Goal: Navigation & Orientation: Find specific page/section

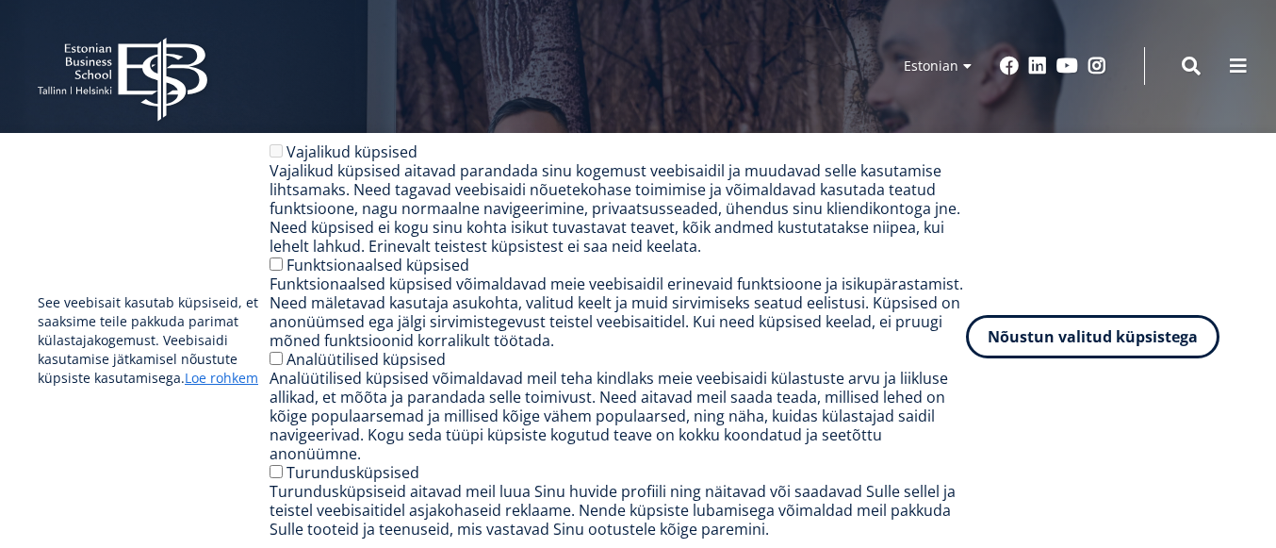
click at [1033, 350] on button "Nõustun valitud küpsistega" at bounding box center [1093, 336] width 254 height 43
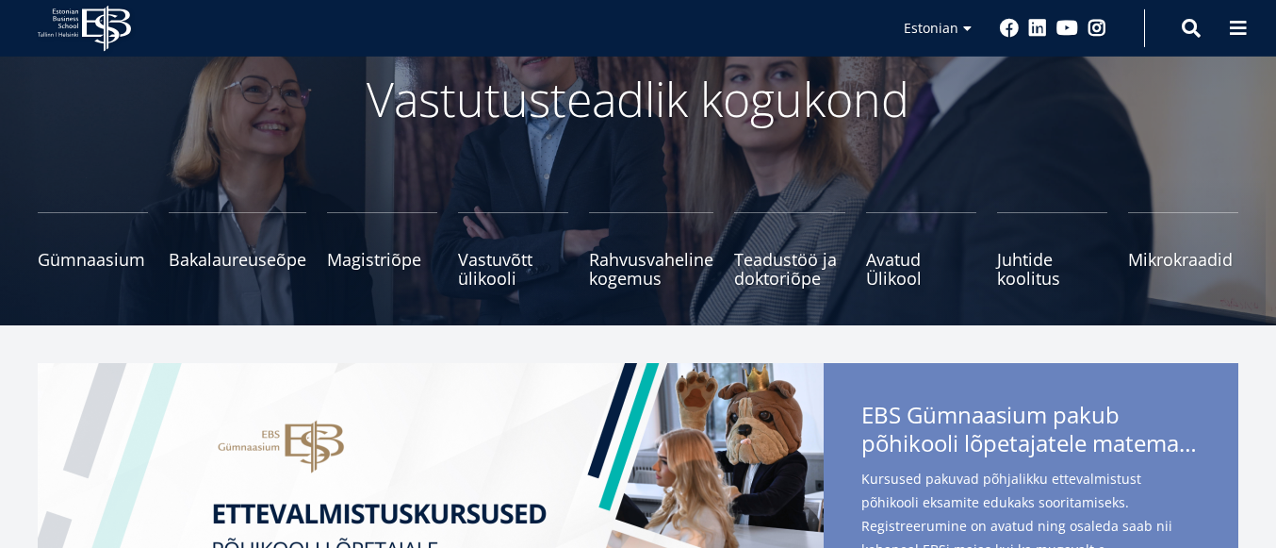
scroll to position [107, 0]
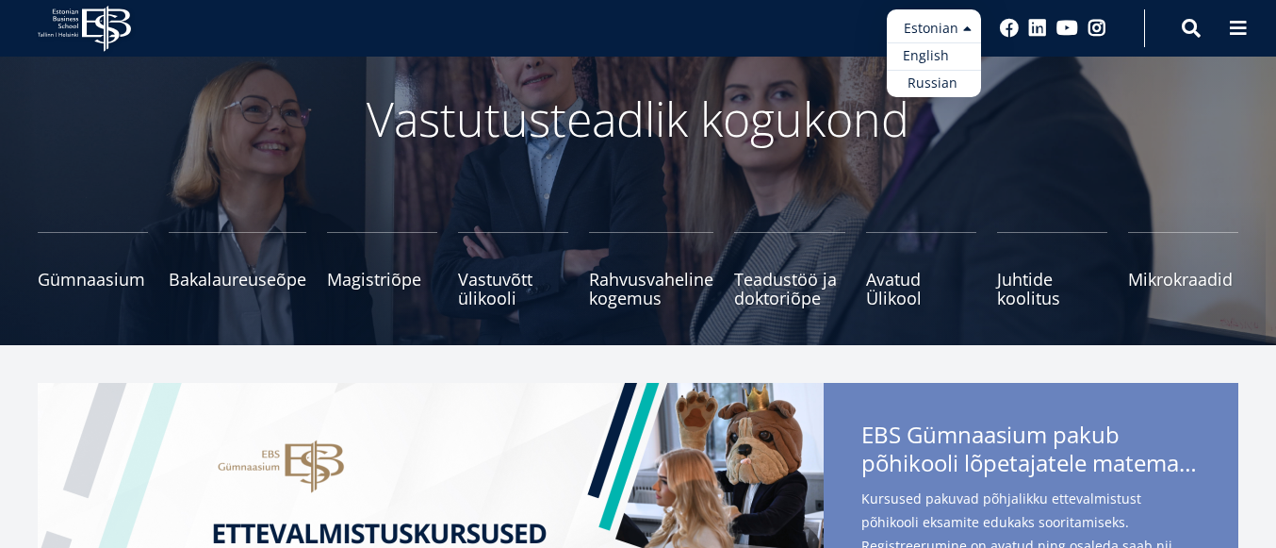
click at [944, 57] on link "English" at bounding box center [934, 55] width 94 height 27
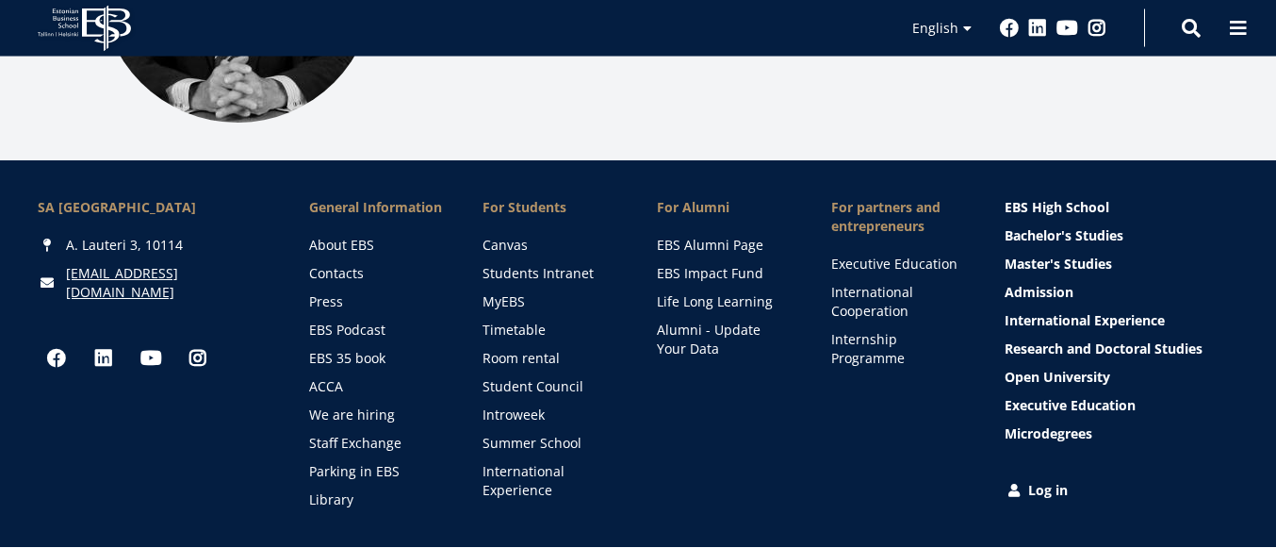
scroll to position [2579, 0]
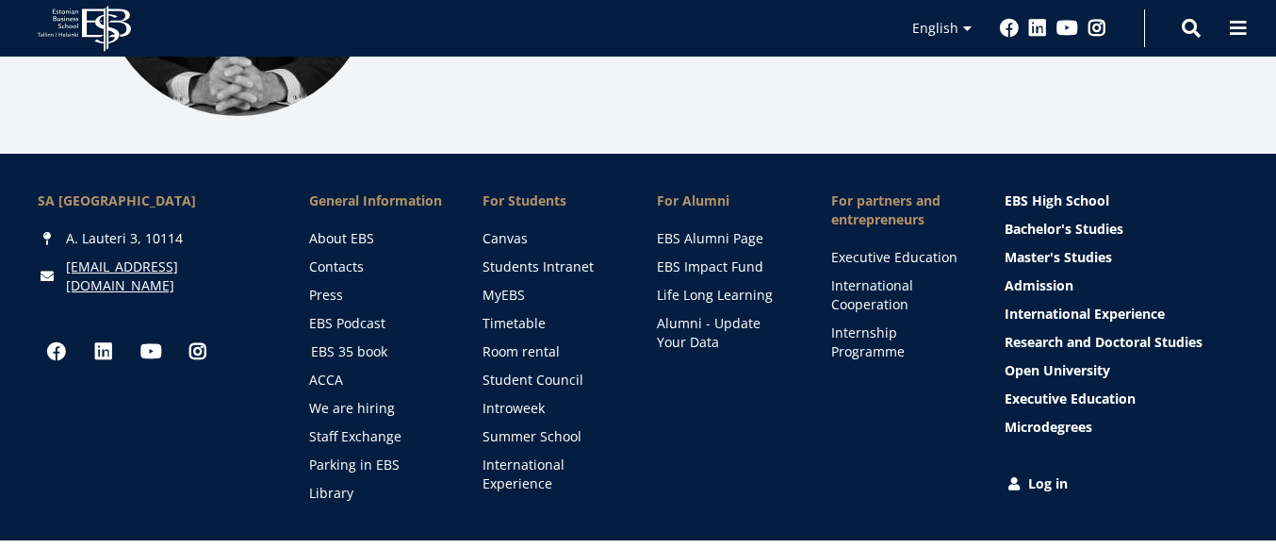
click at [356, 342] on link "EBS 35 book" at bounding box center [379, 351] width 137 height 19
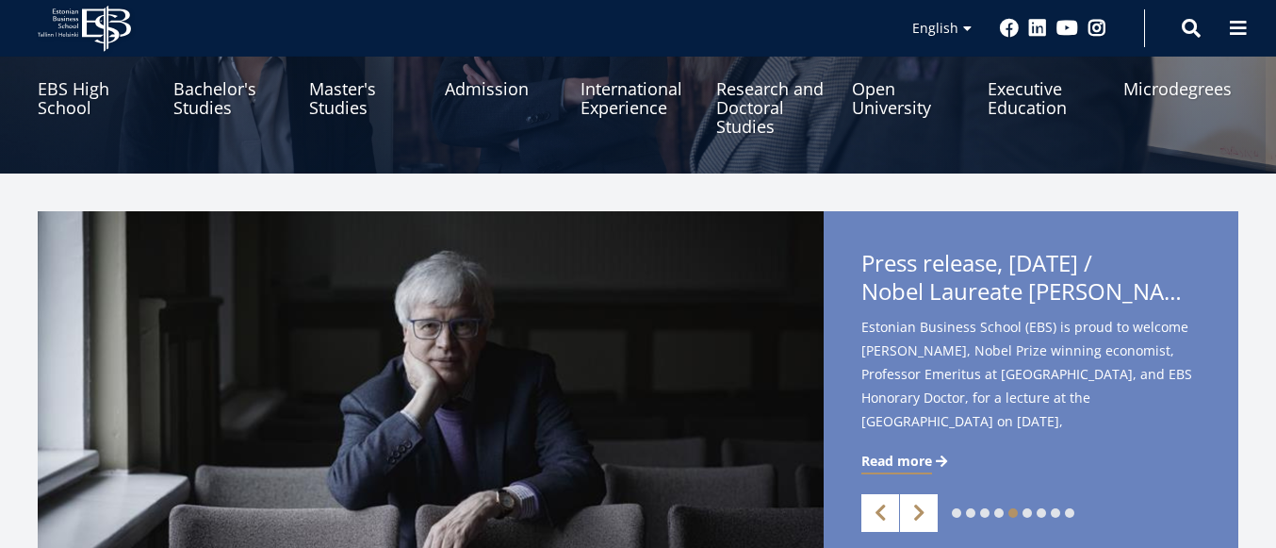
scroll to position [107, 0]
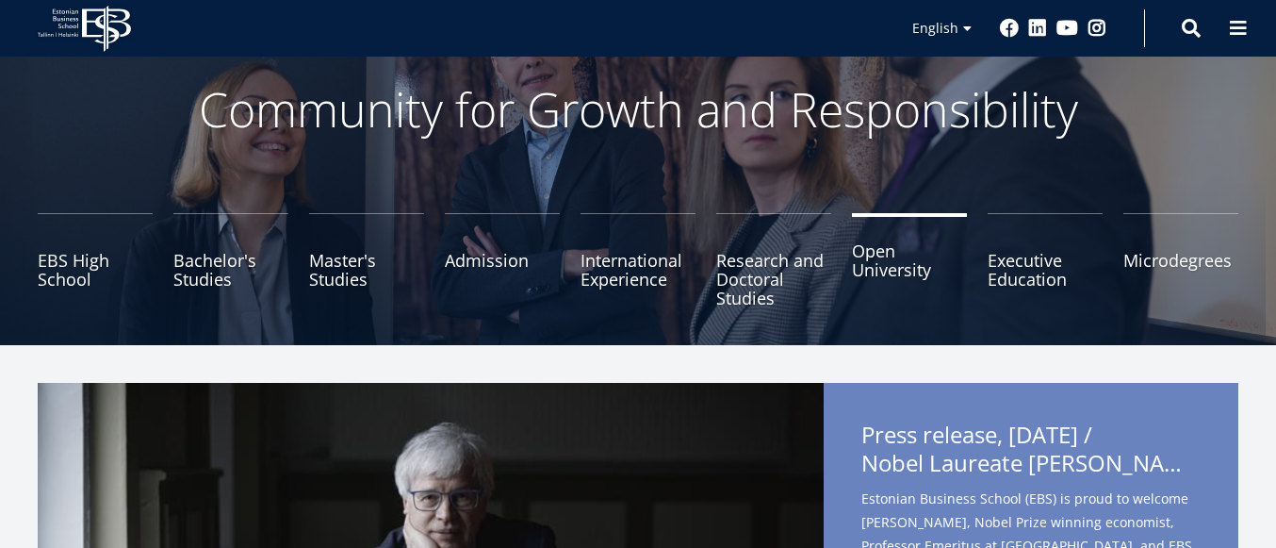
click at [879, 261] on link "Open University" at bounding box center [909, 260] width 115 height 94
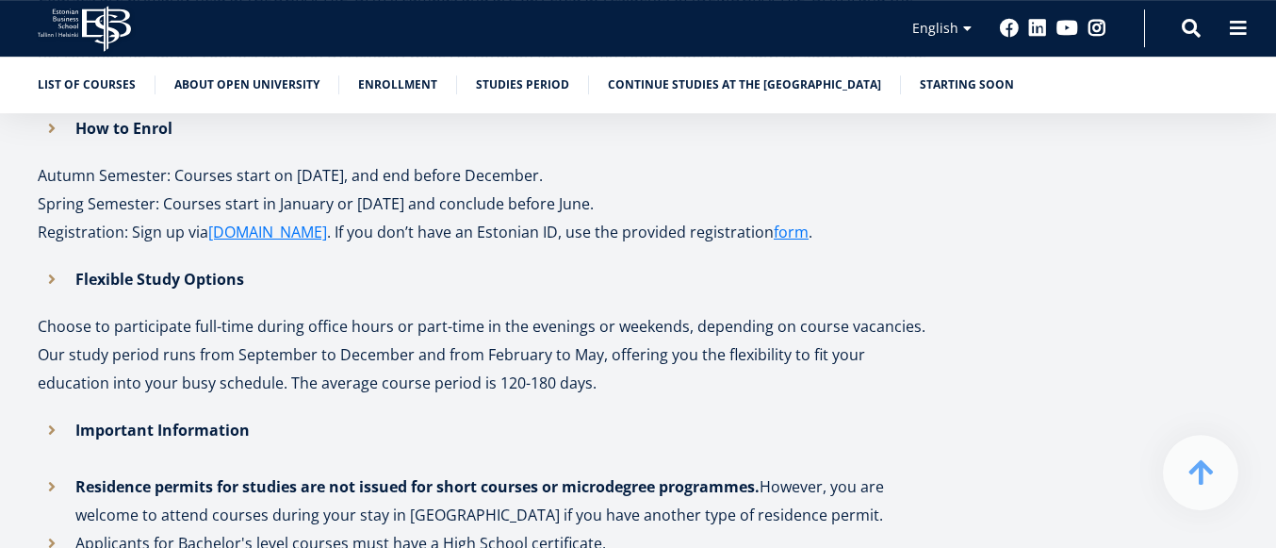
scroll to position [1612, 0]
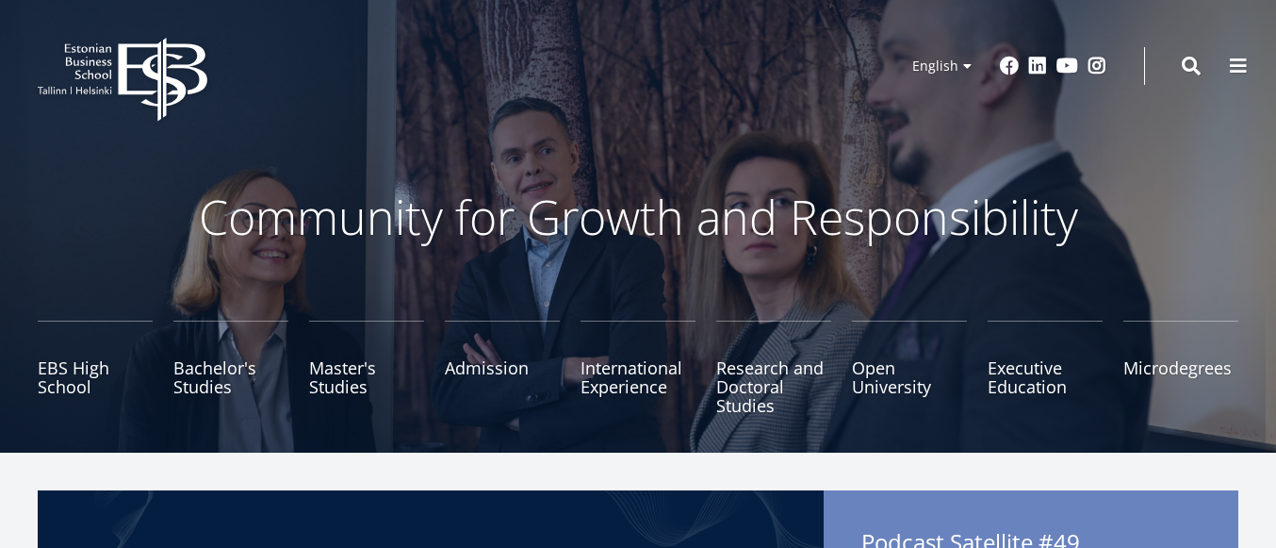
scroll to position [107, 0]
